Goal: Information Seeking & Learning: Learn about a topic

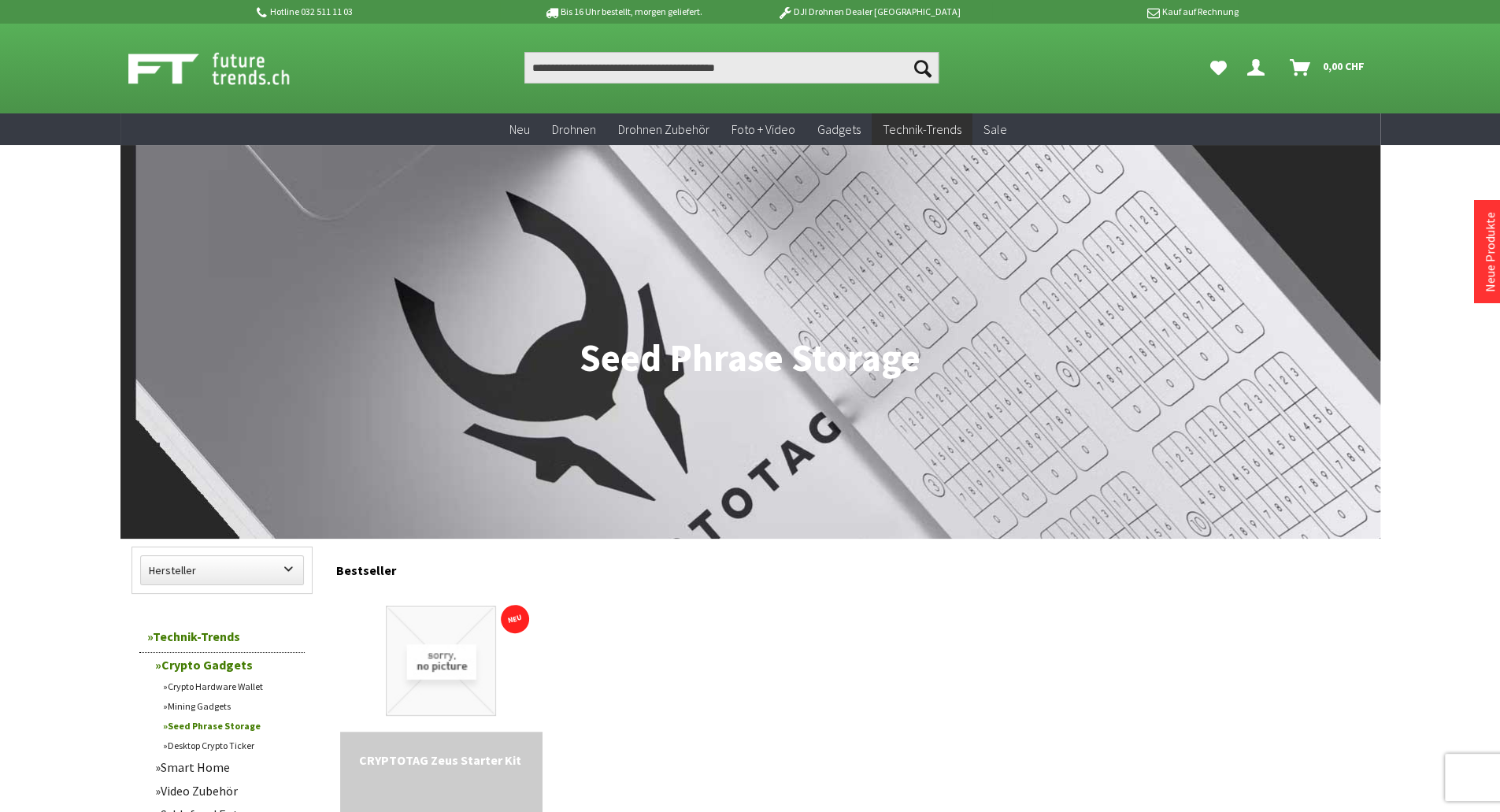
click at [454, 663] on img at bounding box center [440, 660] width 110 height 110
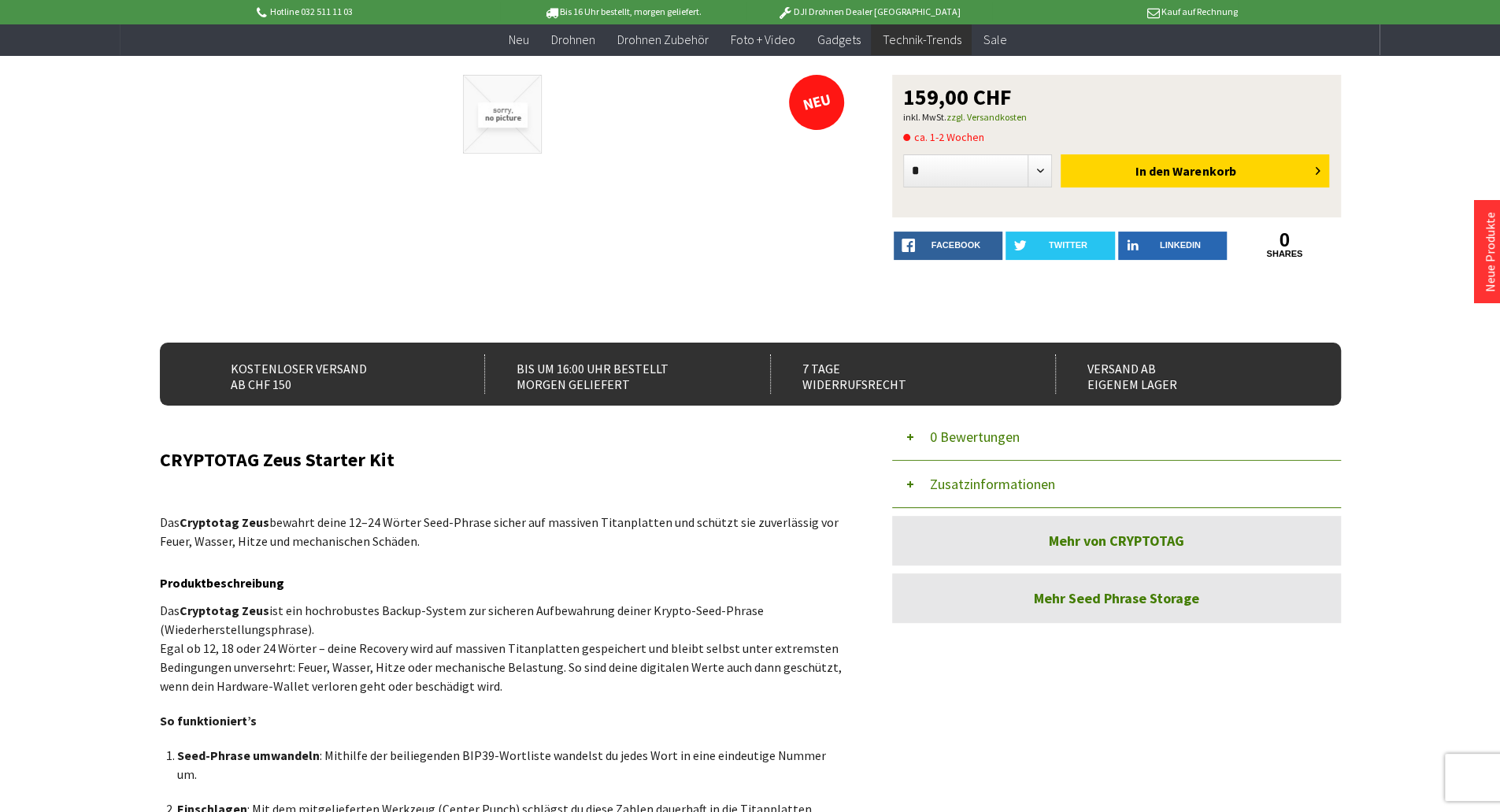
scroll to position [126, 0]
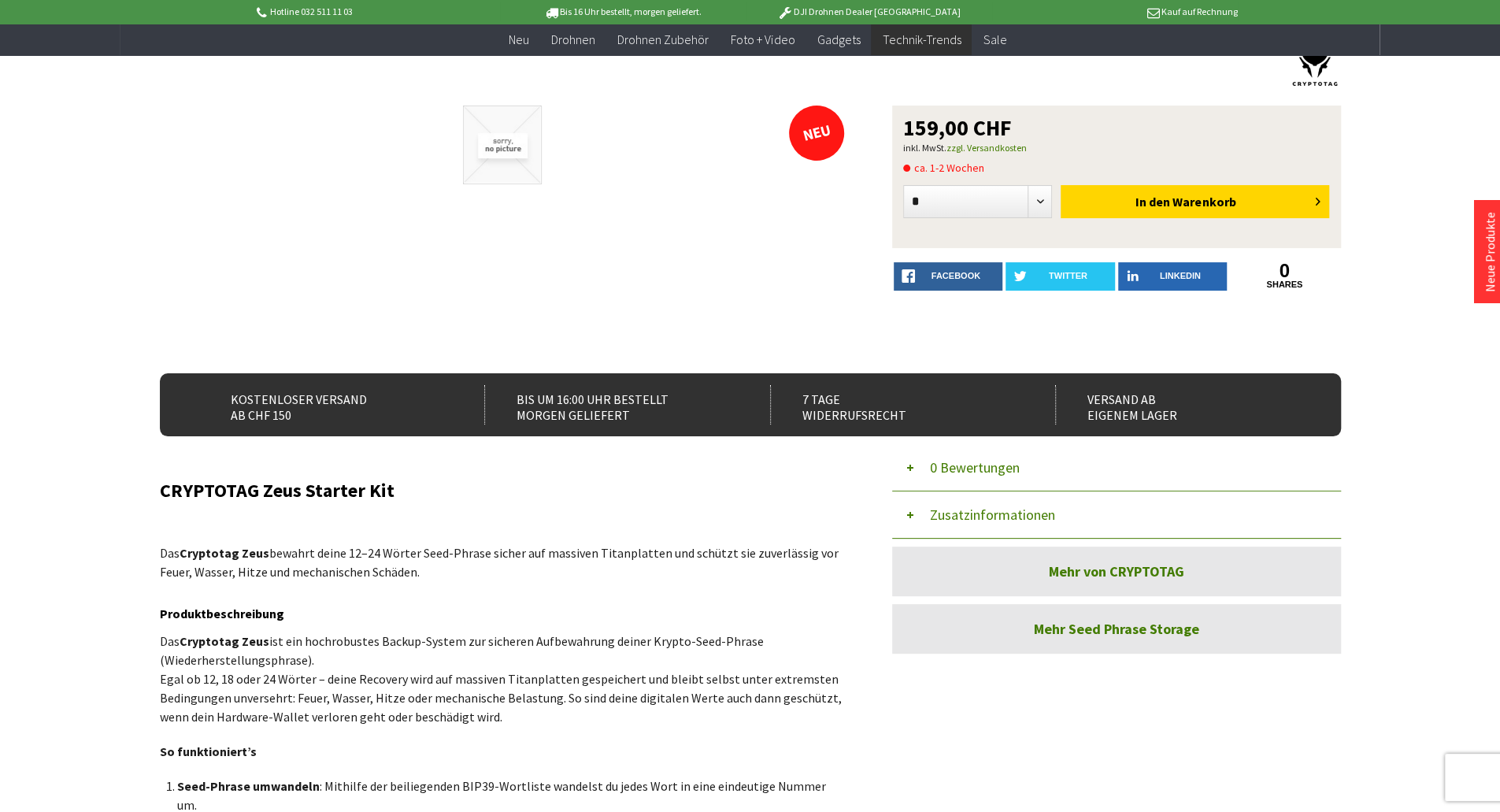
click at [979, 507] on button "Zusatzinformationen" at bounding box center [1117, 515] width 449 height 47
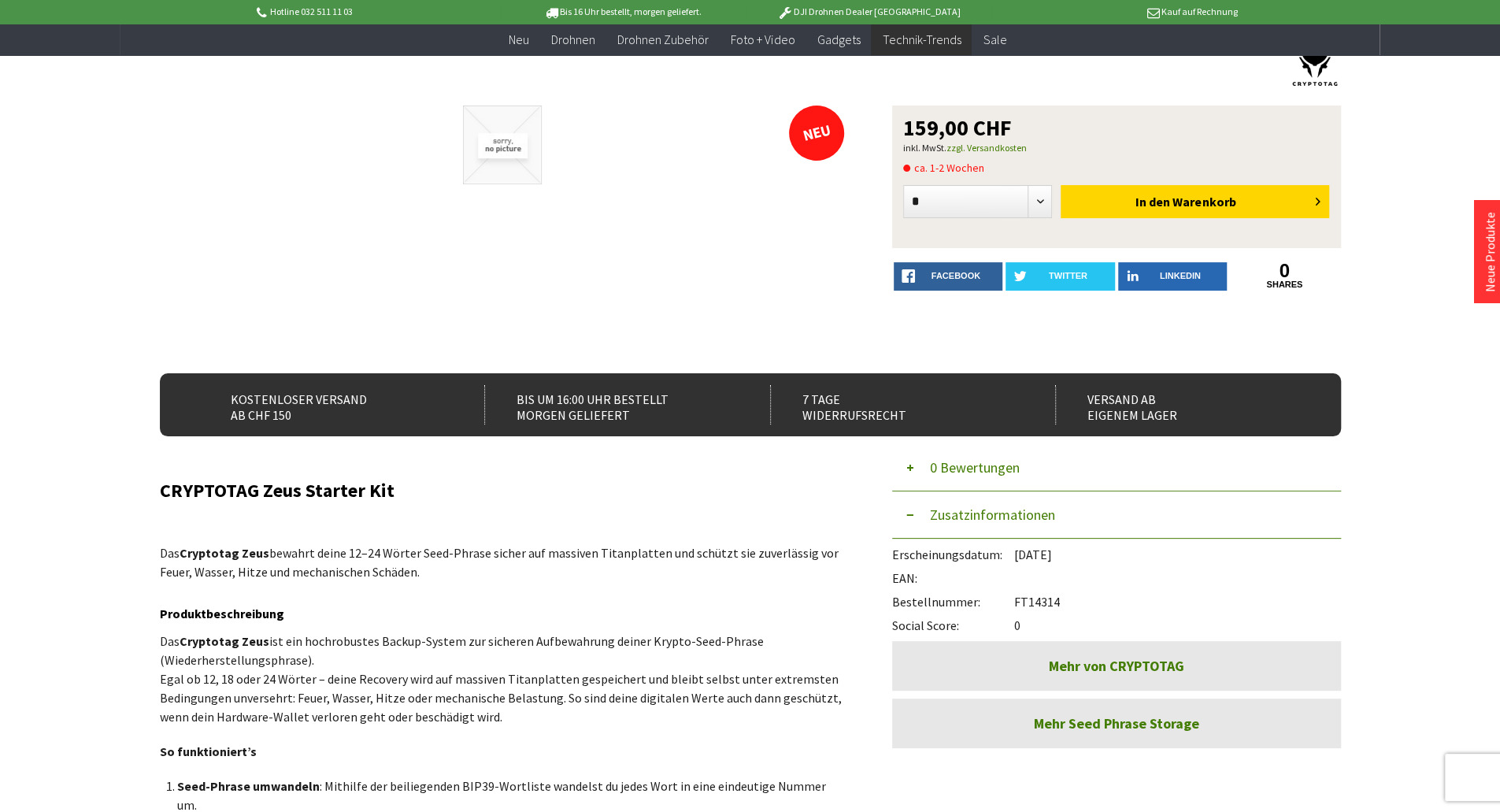
click at [979, 507] on button "Zusatzinformationen" at bounding box center [1117, 515] width 449 height 47
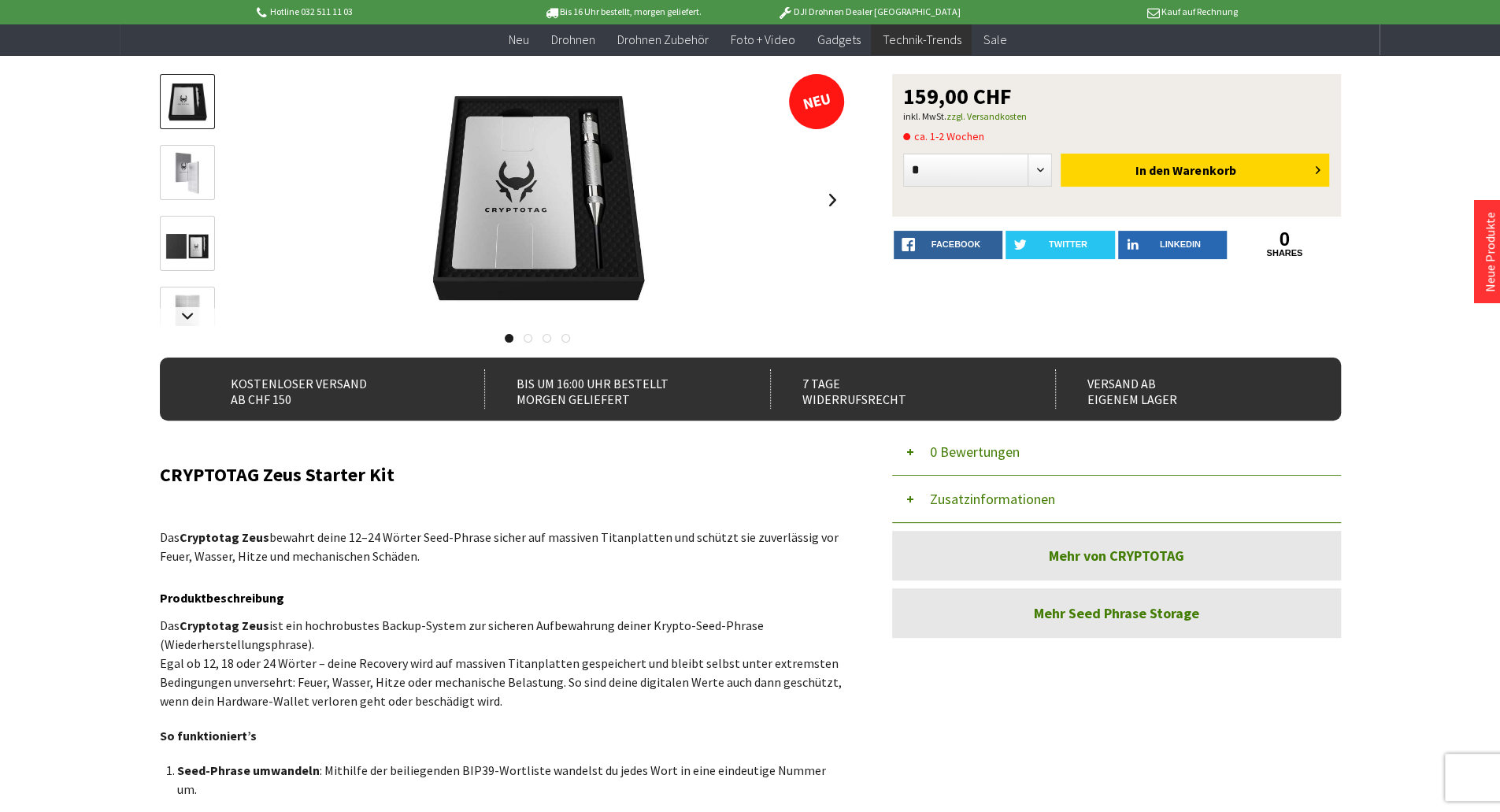
scroll to position [126, 0]
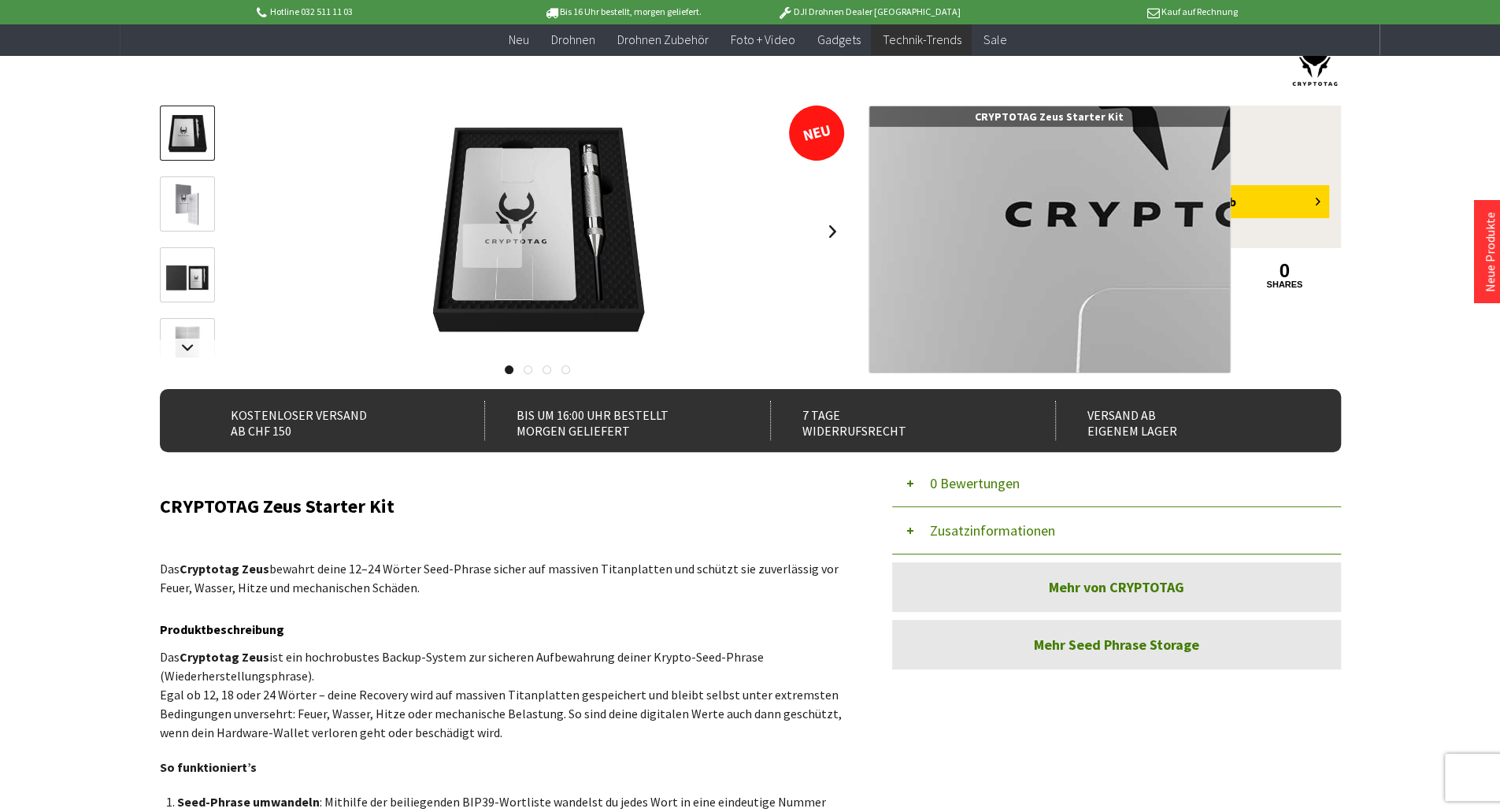
click at [492, 245] on div at bounding box center [492, 246] width 60 height 45
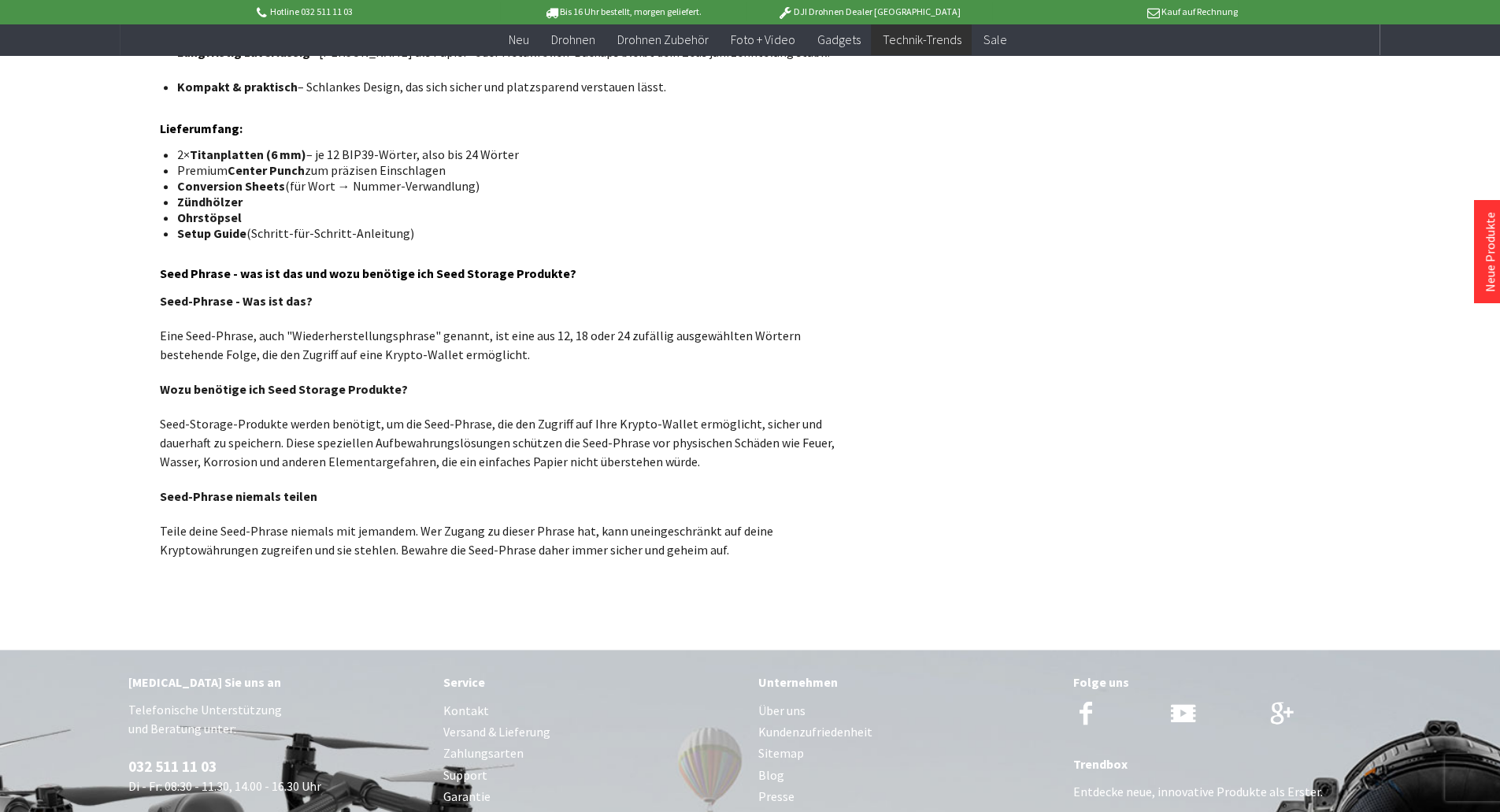
scroll to position [1197, 0]
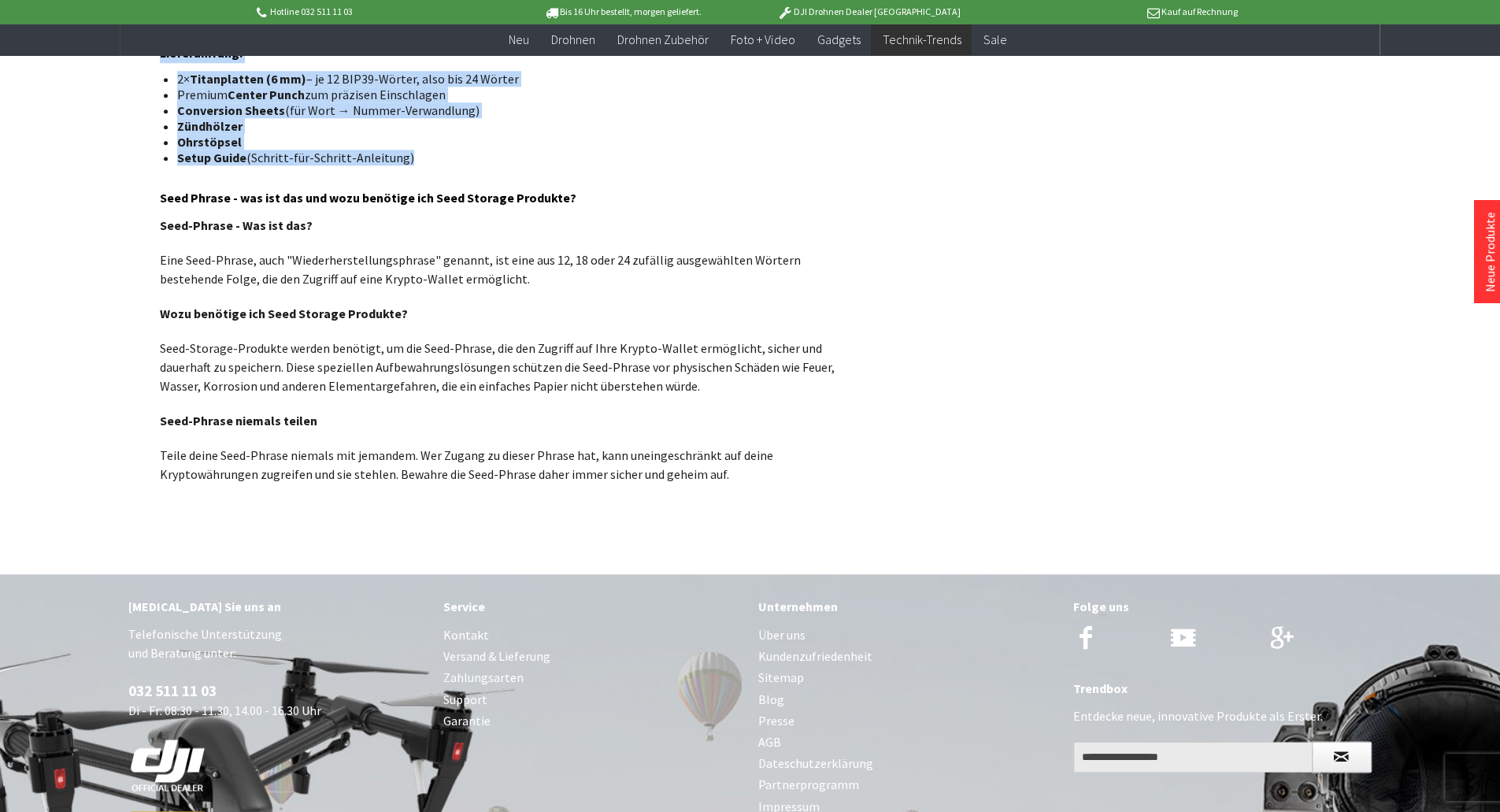
drag, startPoint x: 162, startPoint y: 160, endPoint x: 844, endPoint y: 455, distance: 743.1
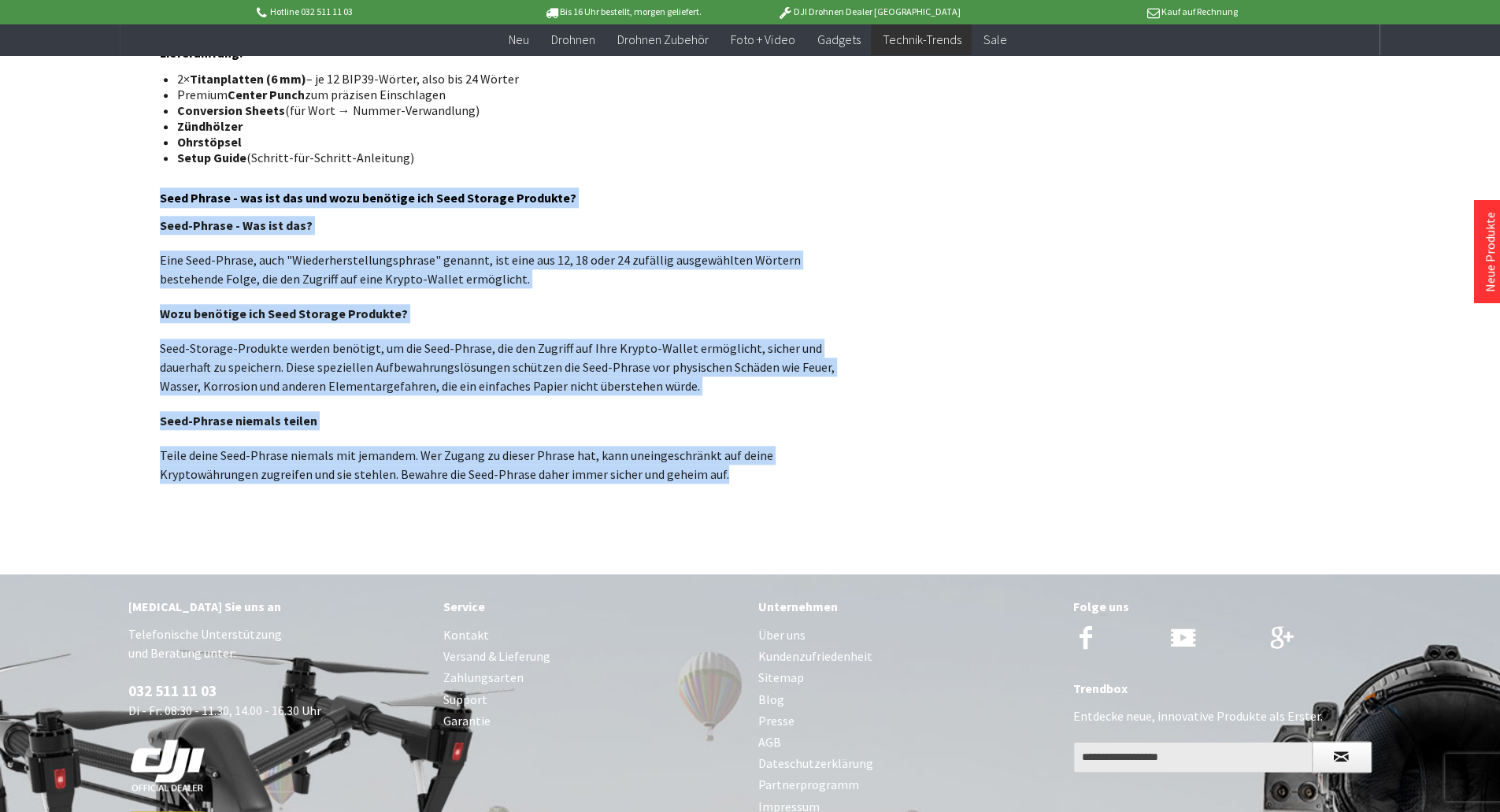
drag, startPoint x: 756, startPoint y: 444, endPoint x: 162, endPoint y: 164, distance: 656.7
copy div "Seed Phrase - was ist das und wozu benötige ich Seed Storage Produkte? Seed-Phr…"
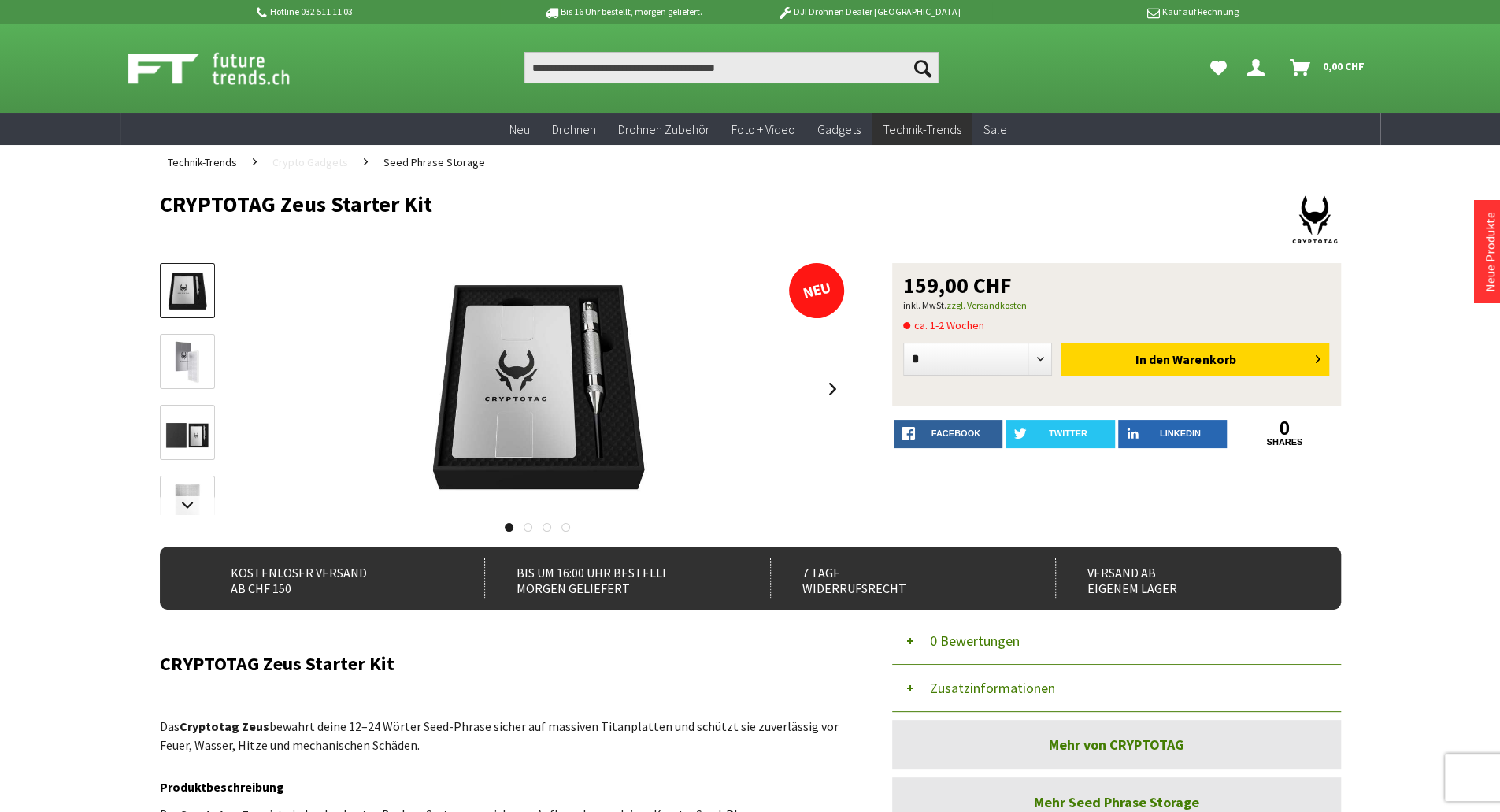
click at [323, 166] on span "Crypto Gadgets" at bounding box center [311, 163] width 76 height 14
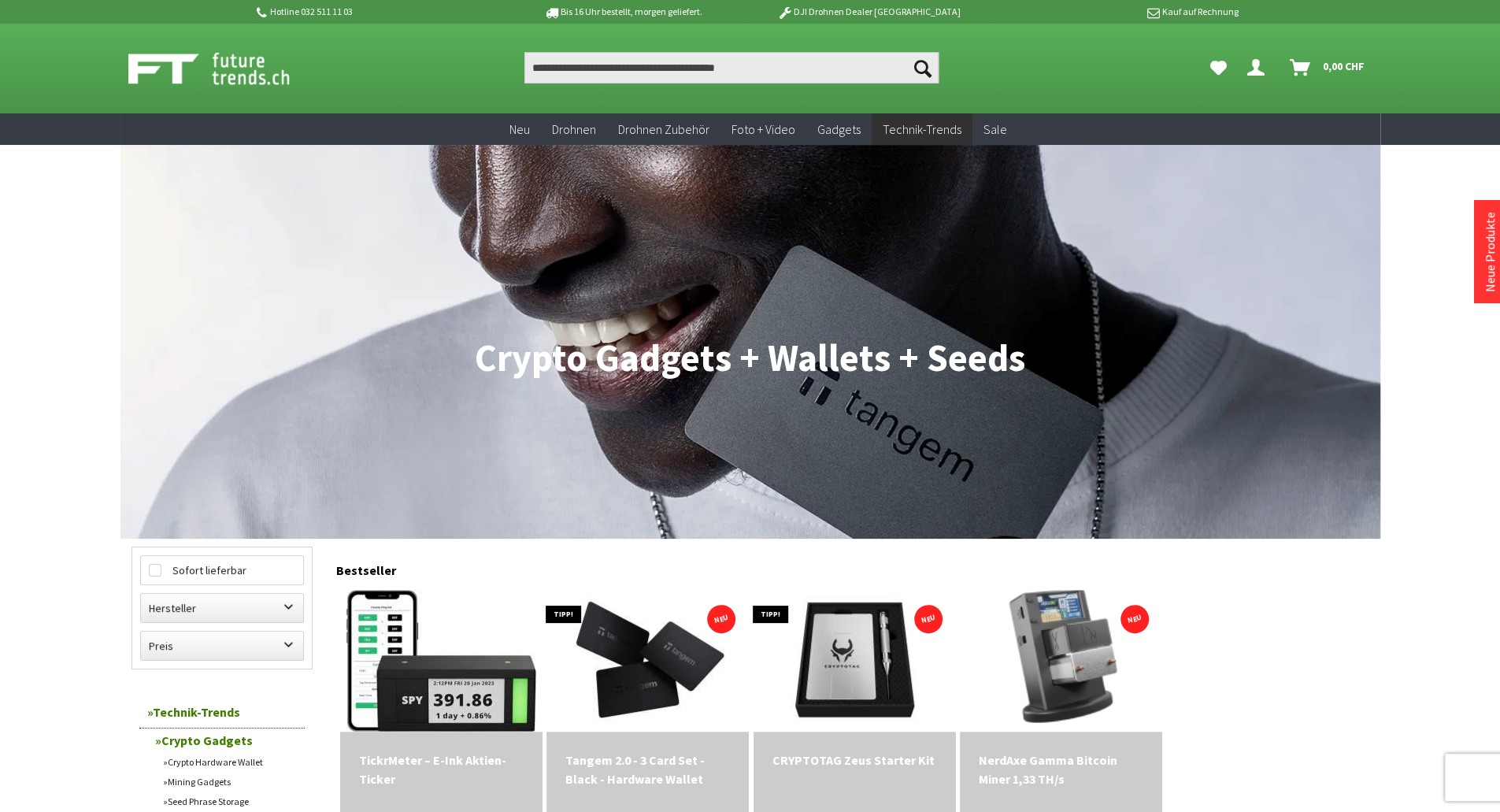
click at [1076, 663] on img at bounding box center [1061, 661] width 199 height 199
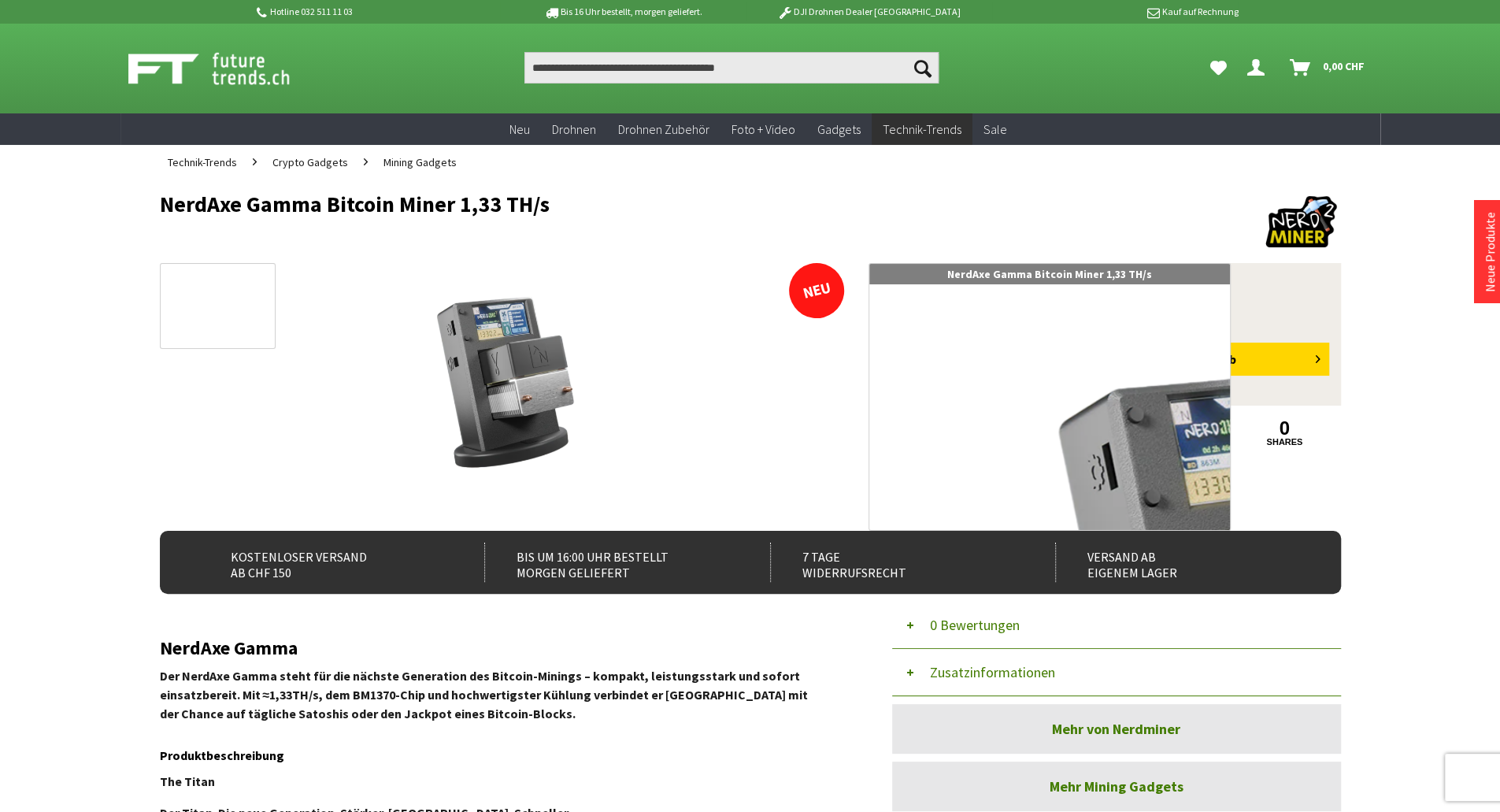
click at [517, 435] on img at bounding box center [502, 389] width 252 height 252
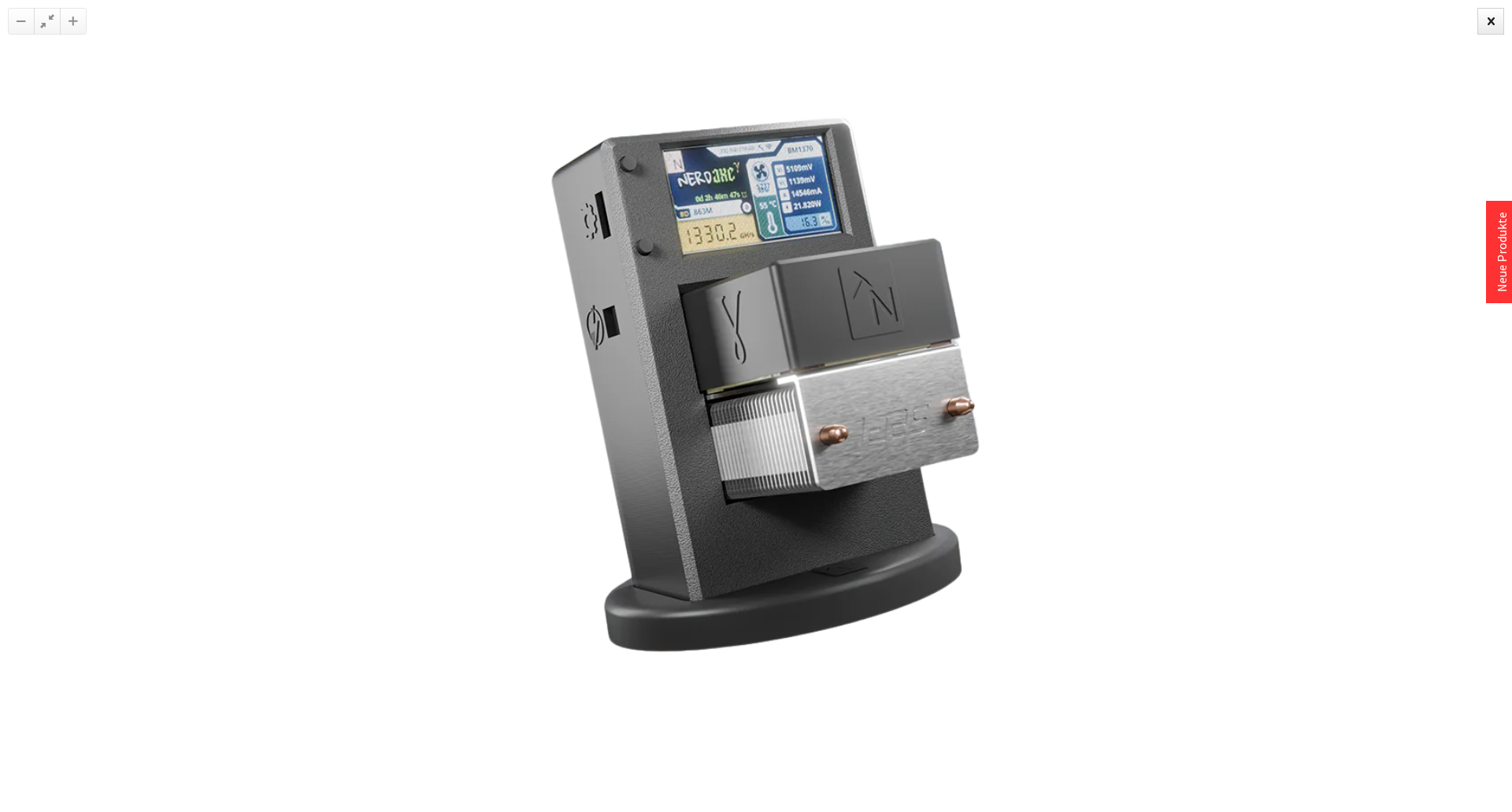
click at [721, 447] on img at bounding box center [756, 406] width 787 height 787
click at [1480, 32] on div at bounding box center [1490, 21] width 27 height 27
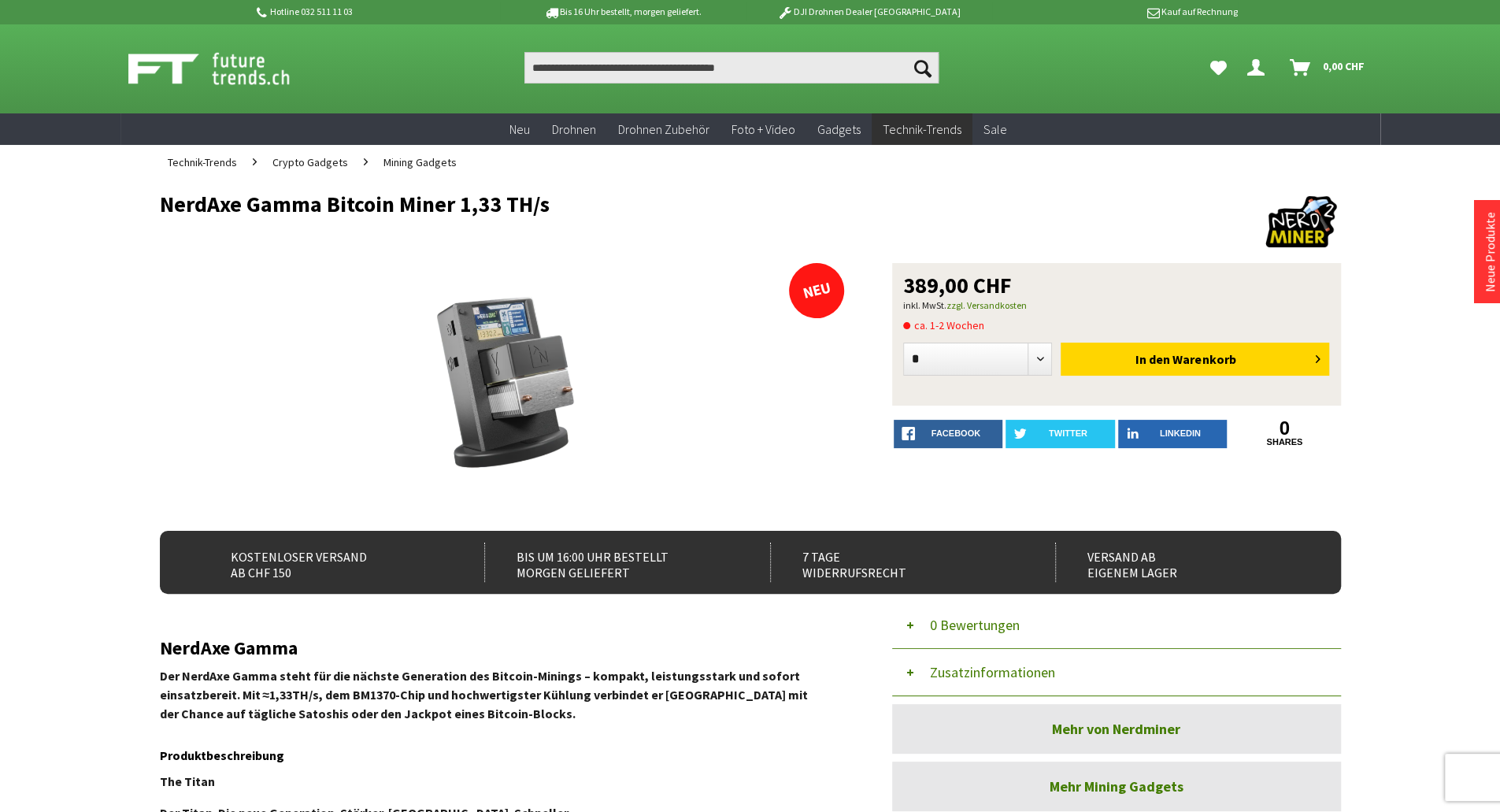
scroll to position [711, 0]
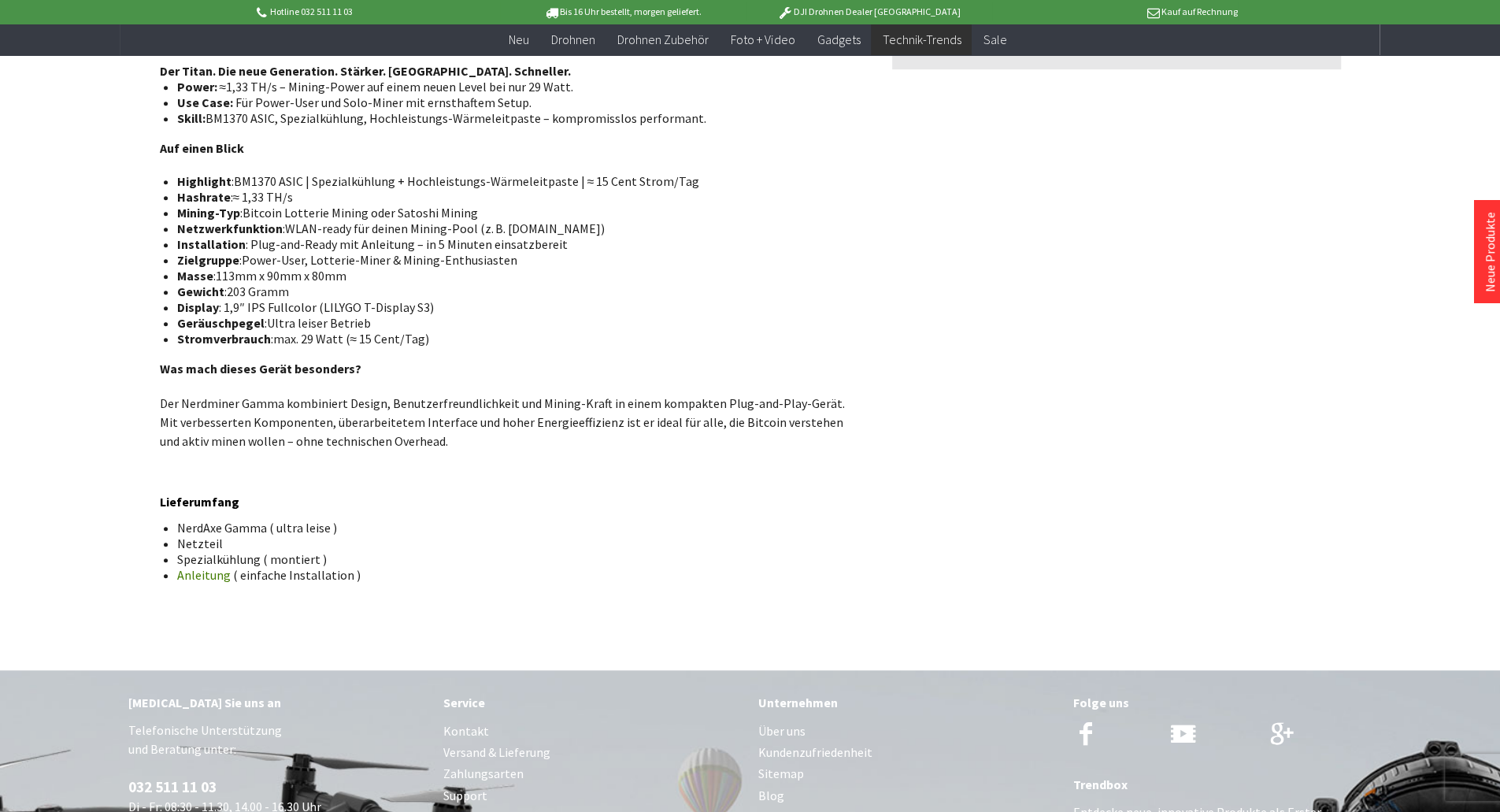
click at [208, 583] on link "Anleitung" at bounding box center [204, 575] width 54 height 16
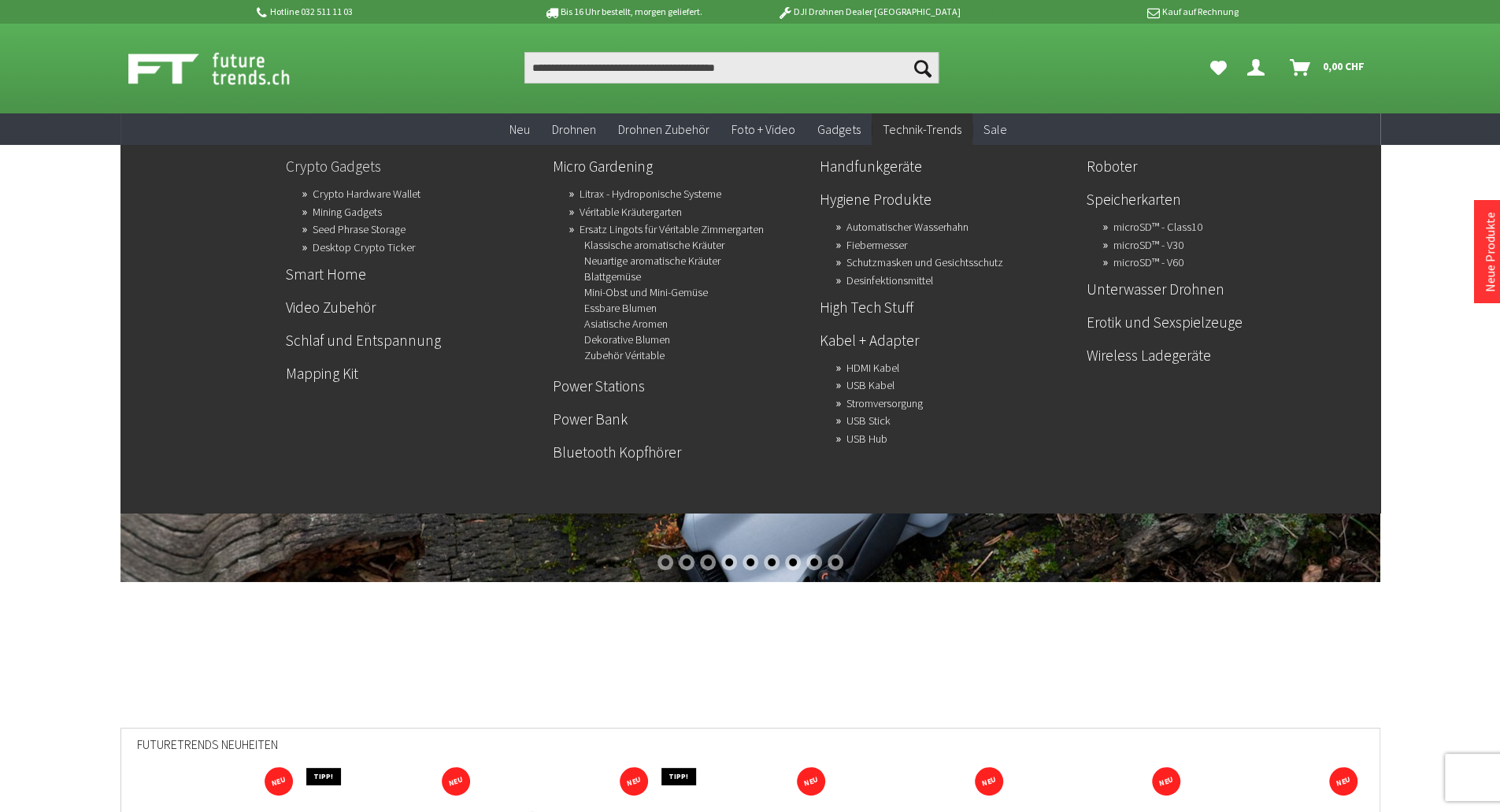
click at [365, 167] on link "Crypto Gadgets" at bounding box center [413, 166] width 254 height 27
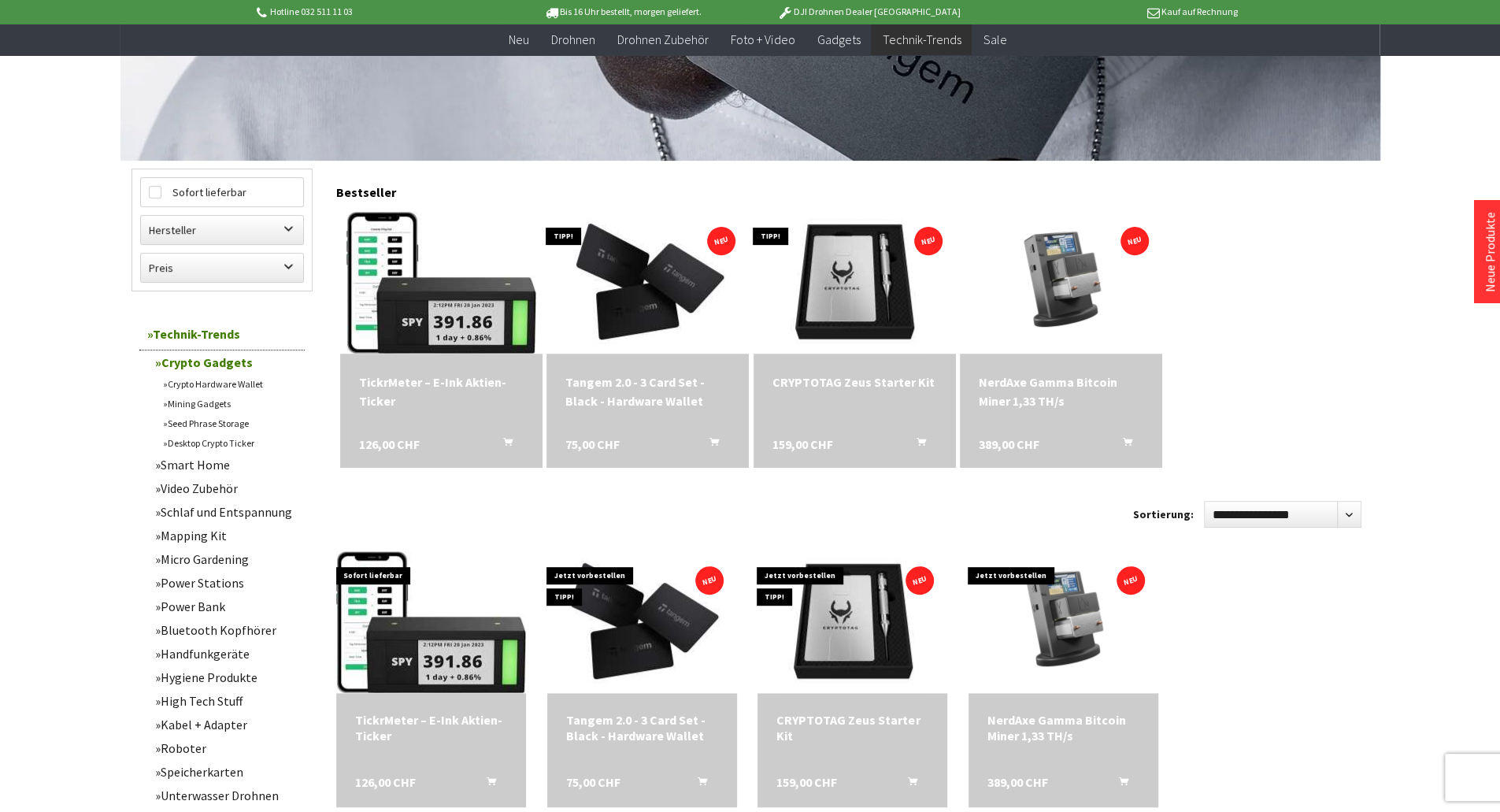
scroll to position [378, 0]
